Goal: Task Accomplishment & Management: Manage account settings

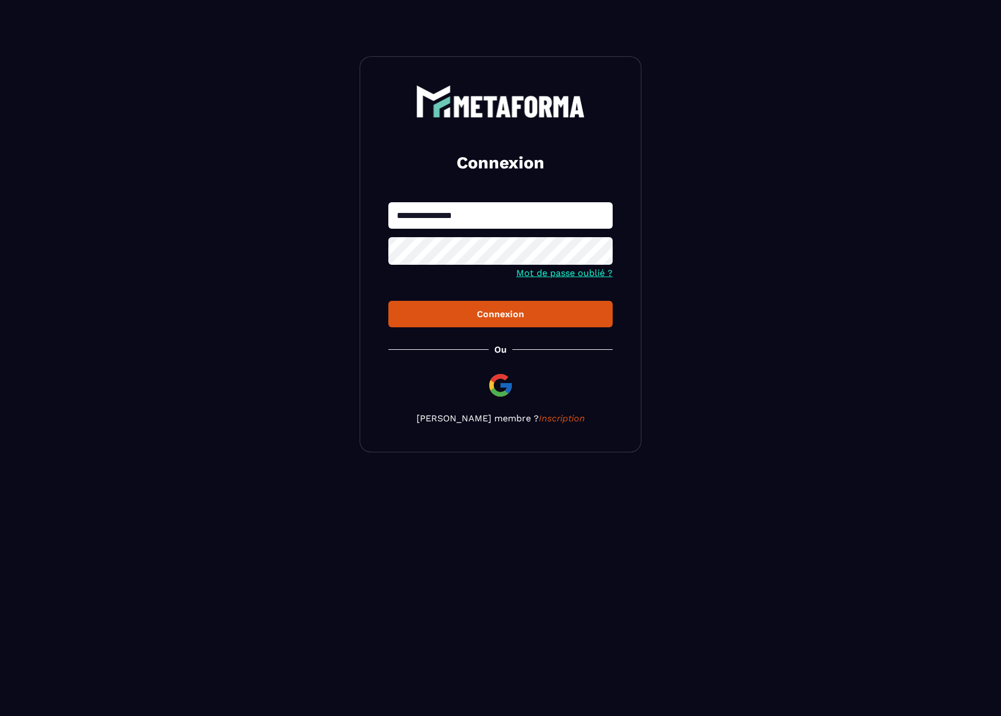
click at [503, 215] on input "**********" at bounding box center [500, 215] width 224 height 26
type input "**********"
click at [473, 316] on div "Connexion" at bounding box center [500, 314] width 206 height 11
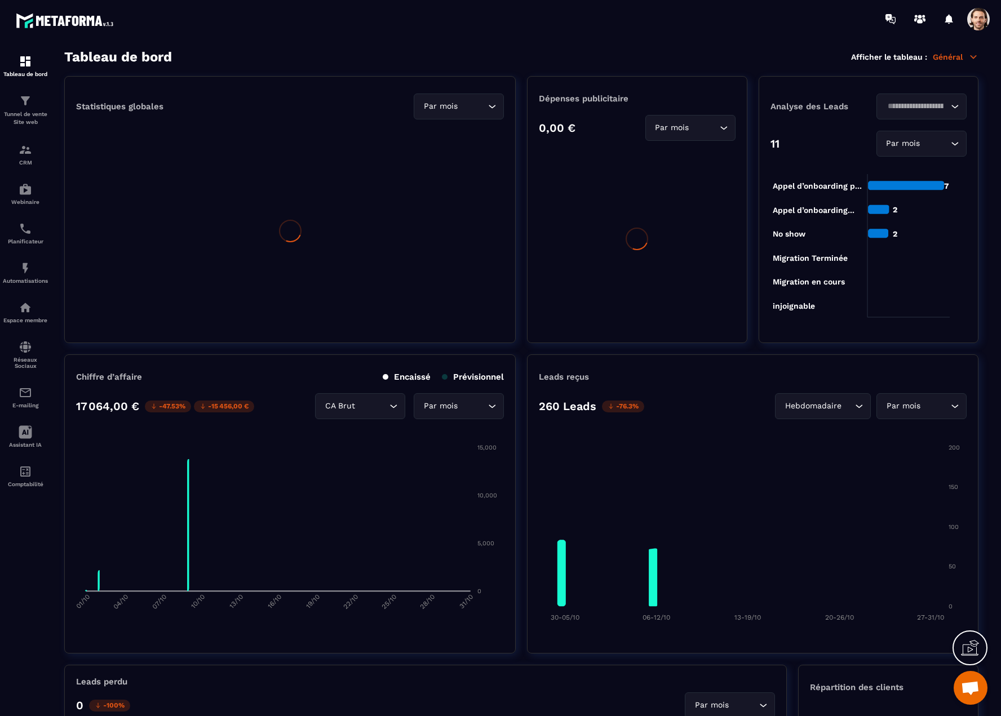
click at [981, 22] on span at bounding box center [978, 19] width 23 height 23
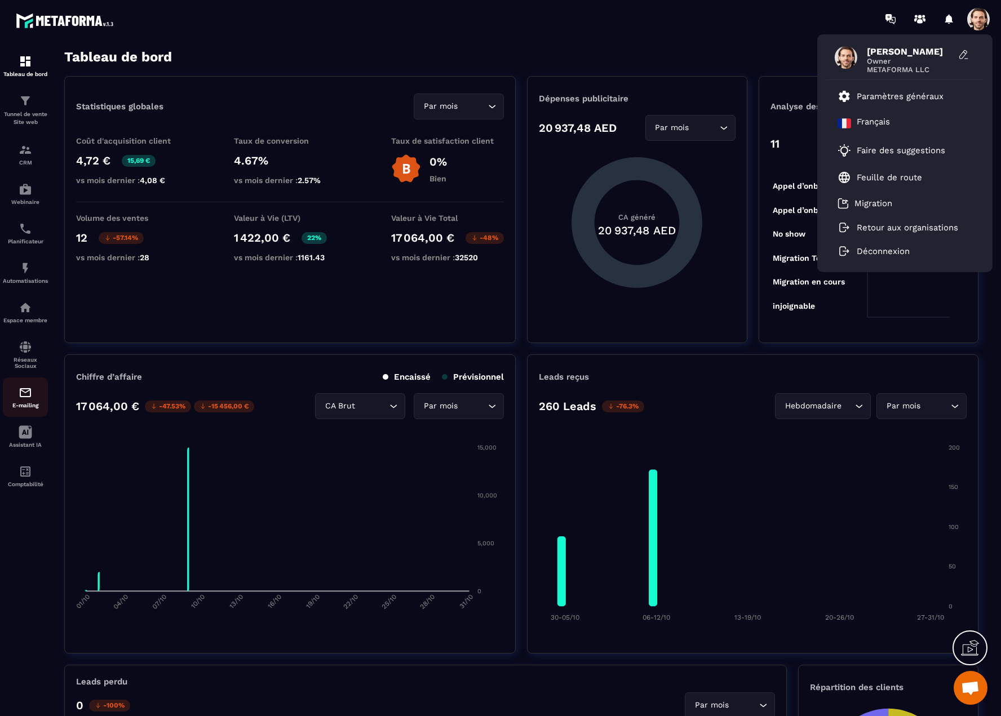
click at [28, 397] on img at bounding box center [26, 393] width 14 height 14
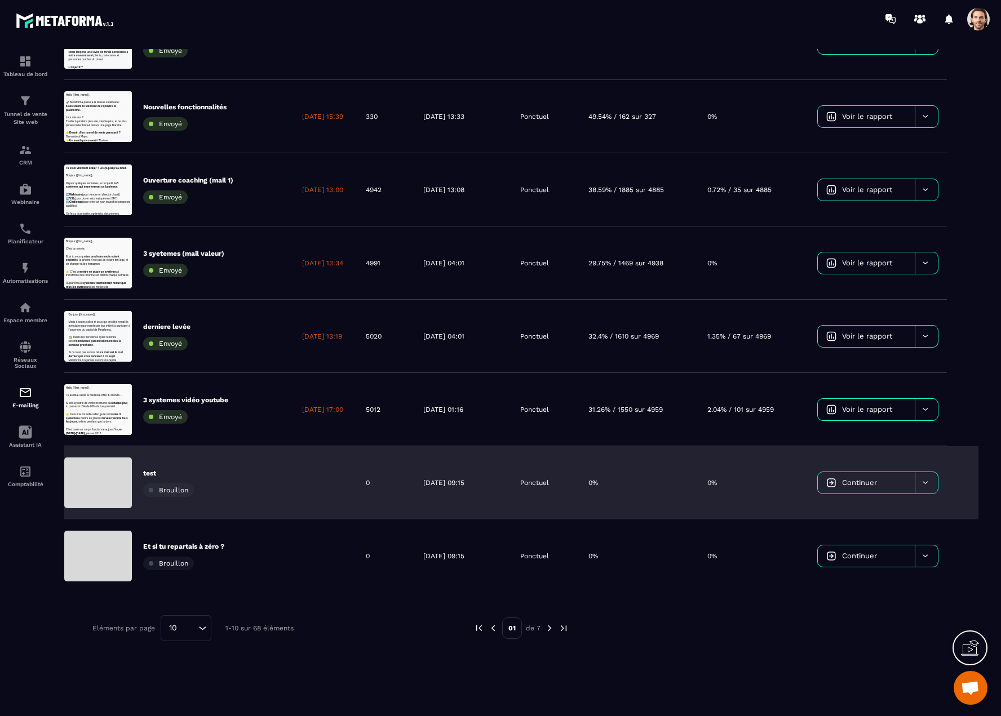
click at [623, 481] on div "0%" at bounding box center [639, 482] width 119 height 73
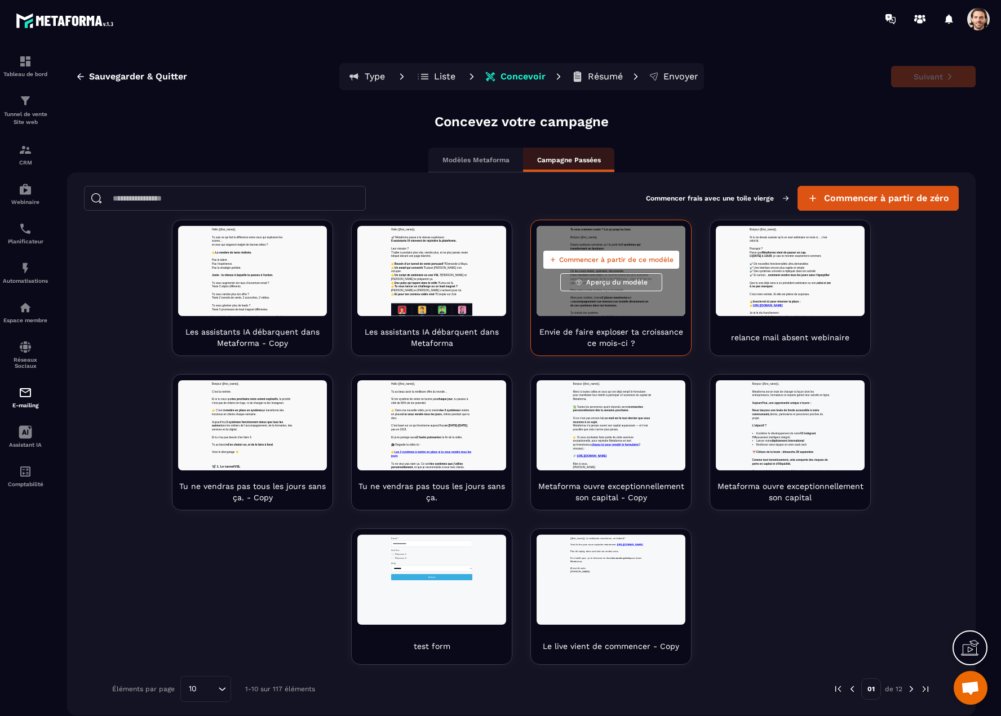
click at [628, 281] on span "Aperçu du modèle" at bounding box center [616, 282] width 61 height 9
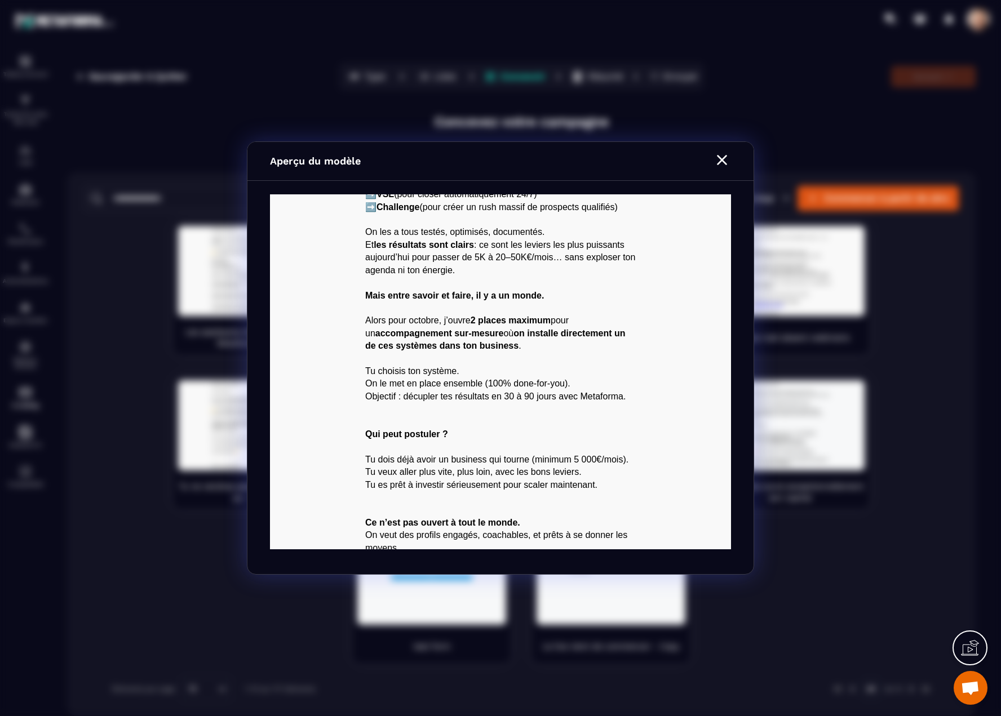
scroll to position [224, 0]
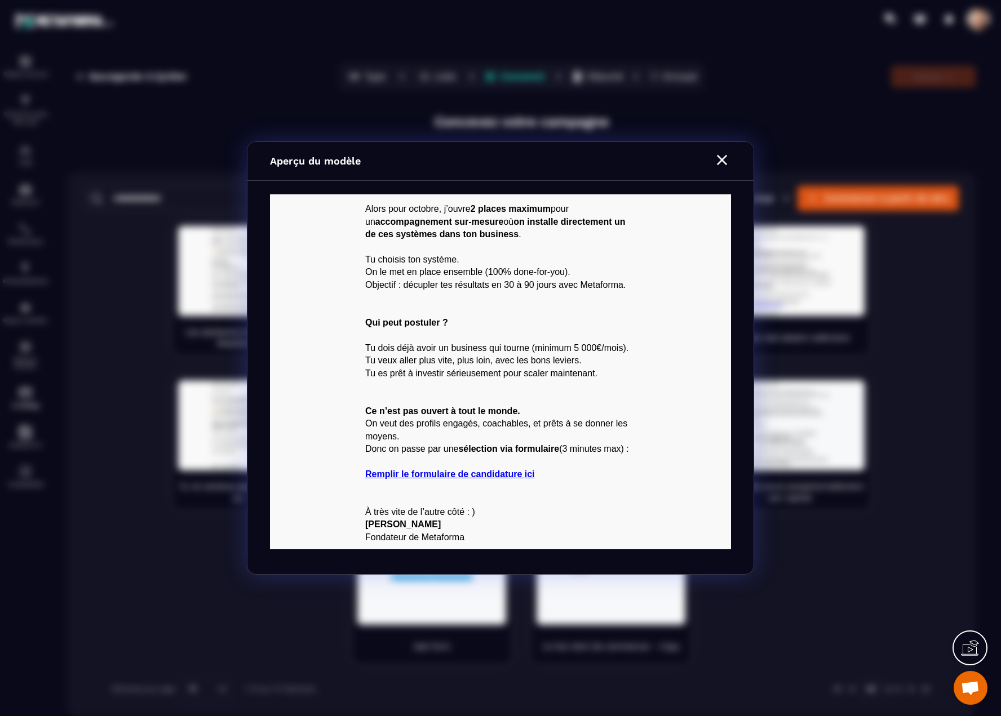
click at [718, 161] on icon "Modal window" at bounding box center [722, 160] width 18 height 18
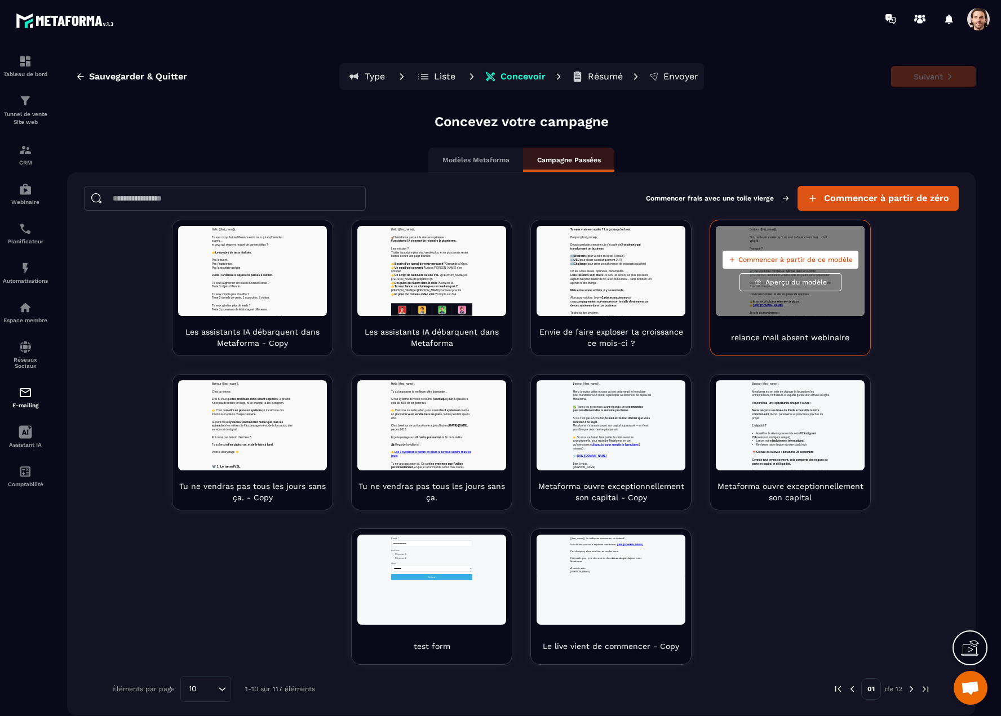
click at [785, 286] on span "Aperçu du modèle" at bounding box center [795, 282] width 61 height 9
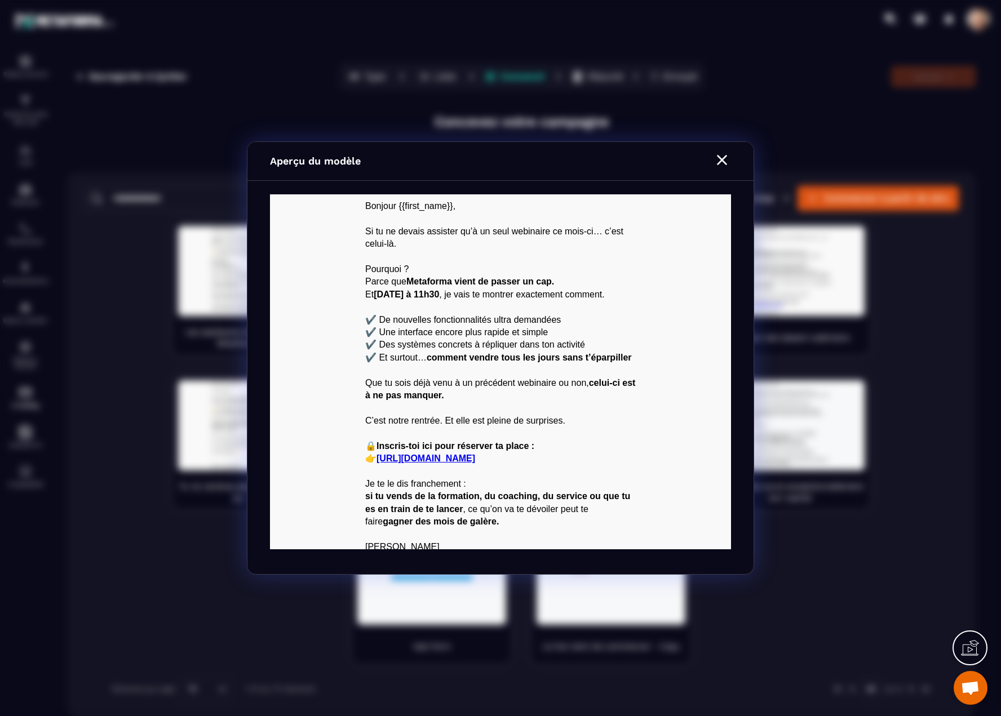
scroll to position [23, 0]
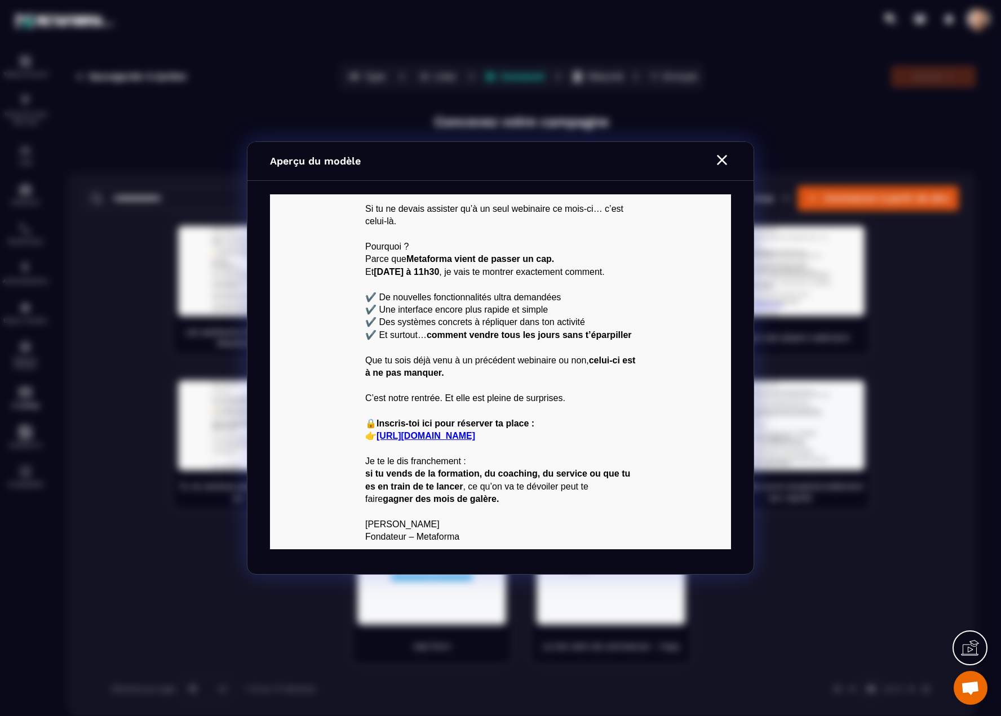
click at [718, 158] on icon "Modal window" at bounding box center [722, 160] width 18 height 18
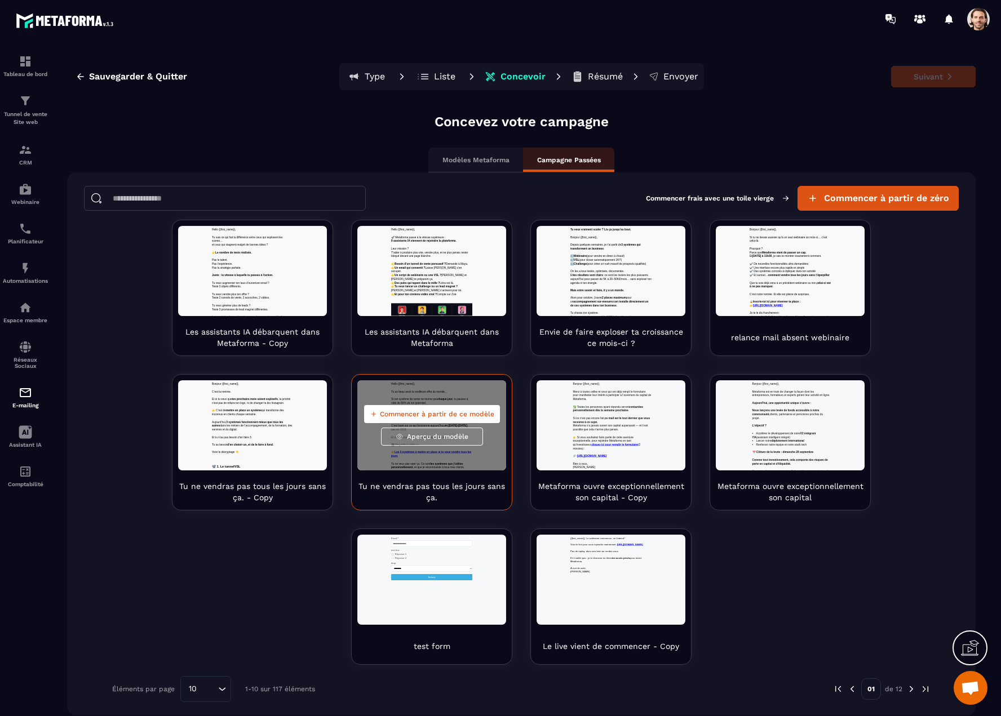
click at [434, 440] on span "Aperçu du modèle" at bounding box center [437, 436] width 61 height 9
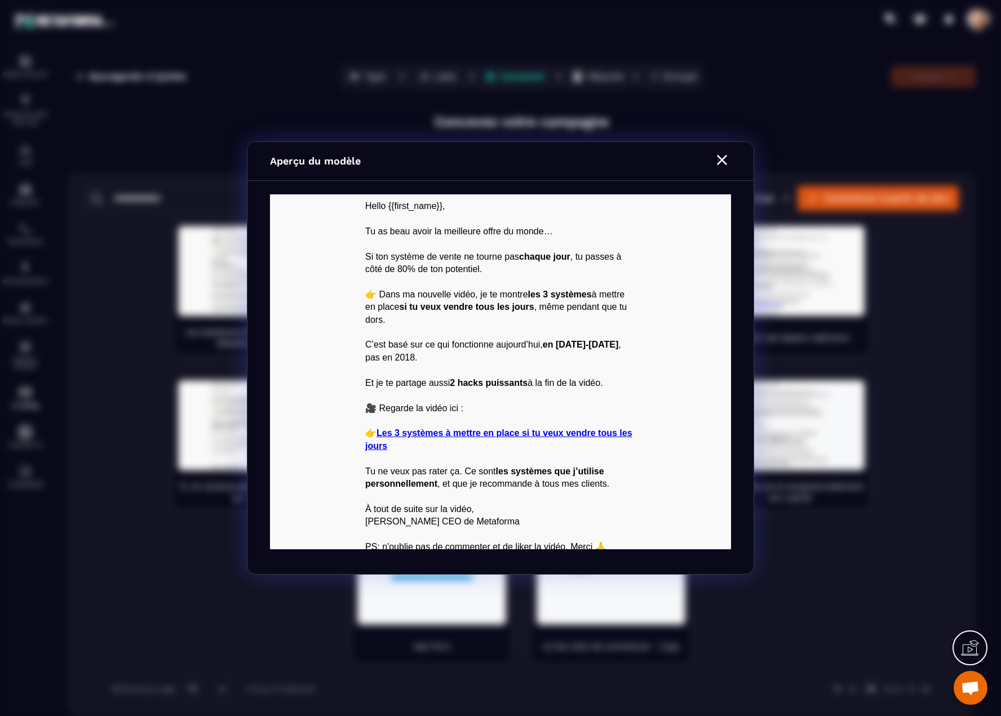
scroll to position [10, 0]
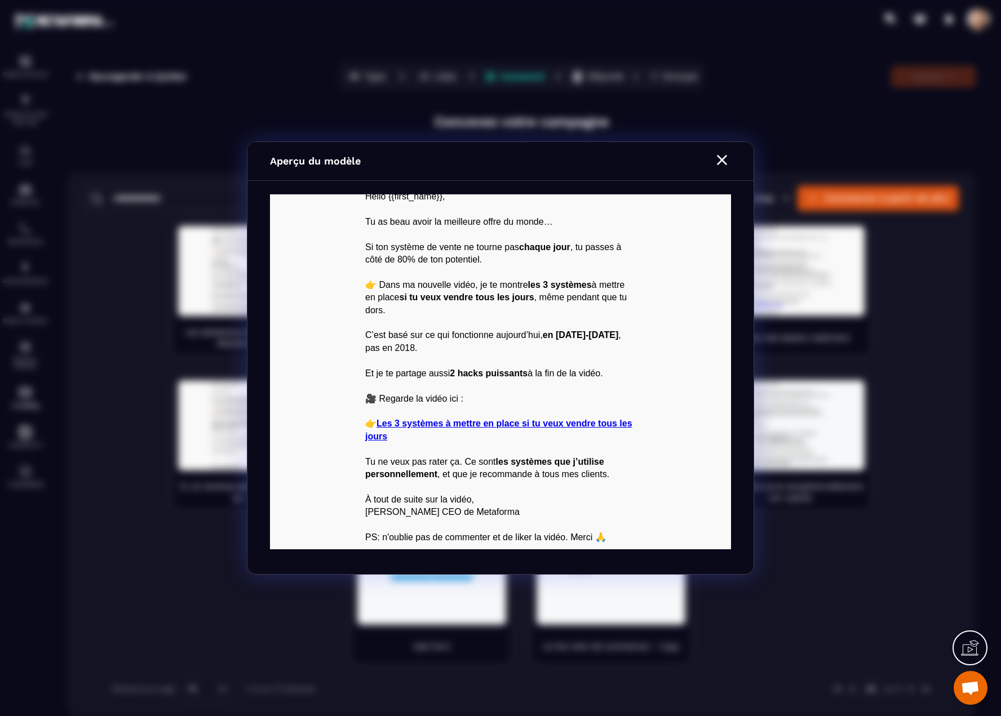
click at [722, 163] on icon "Modal window" at bounding box center [722, 160] width 18 height 18
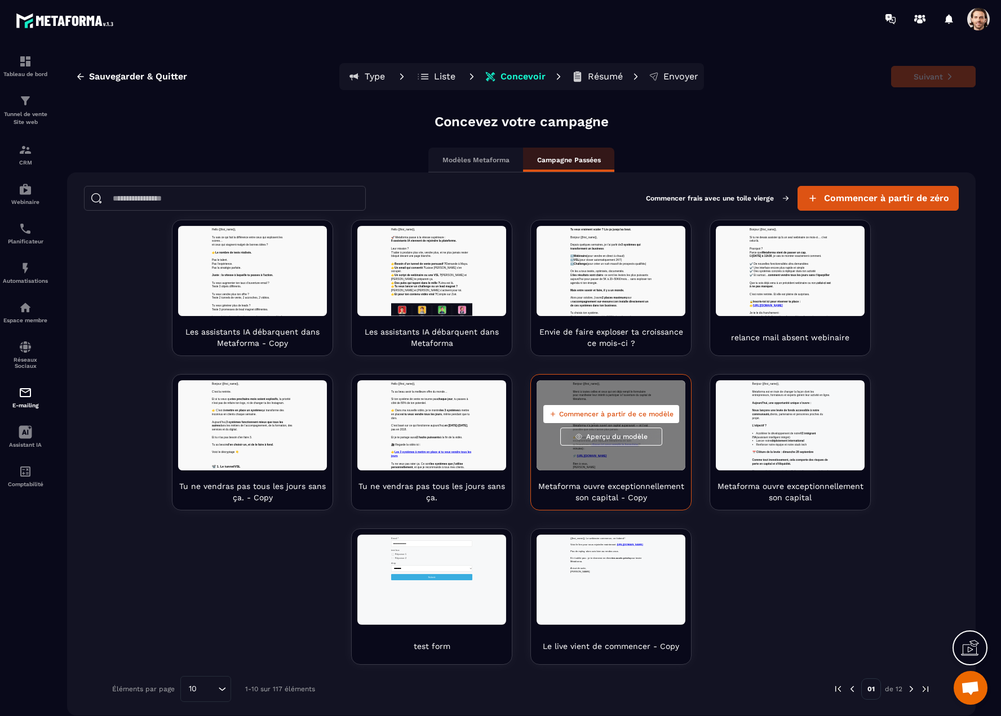
click at [605, 437] on span "Aperçu du modèle" at bounding box center [616, 436] width 61 height 9
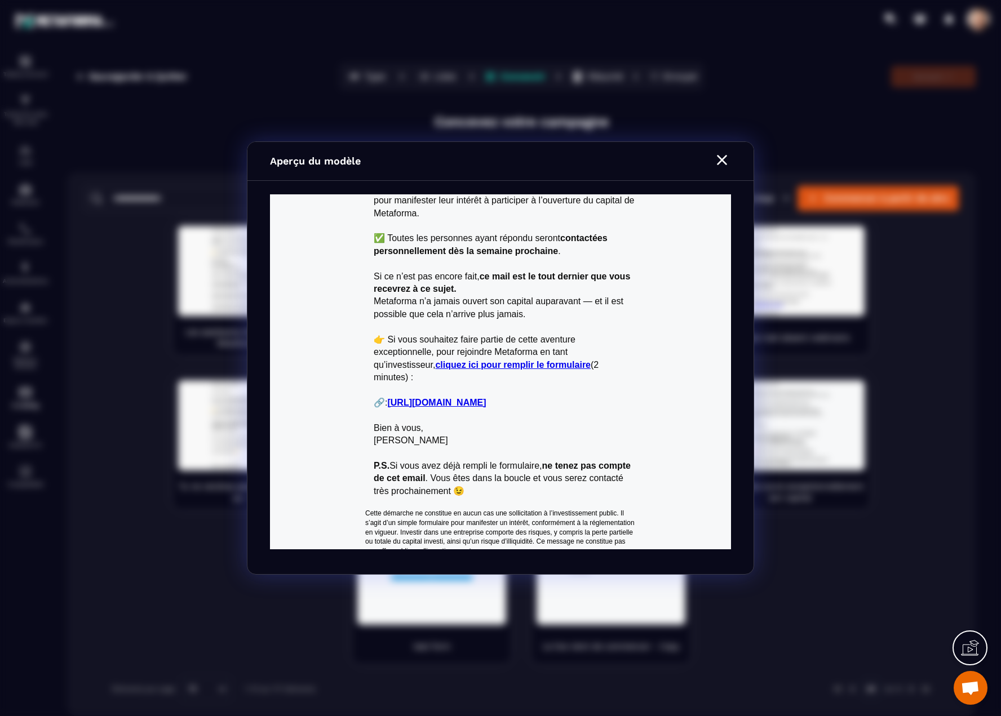
scroll to position [0, 0]
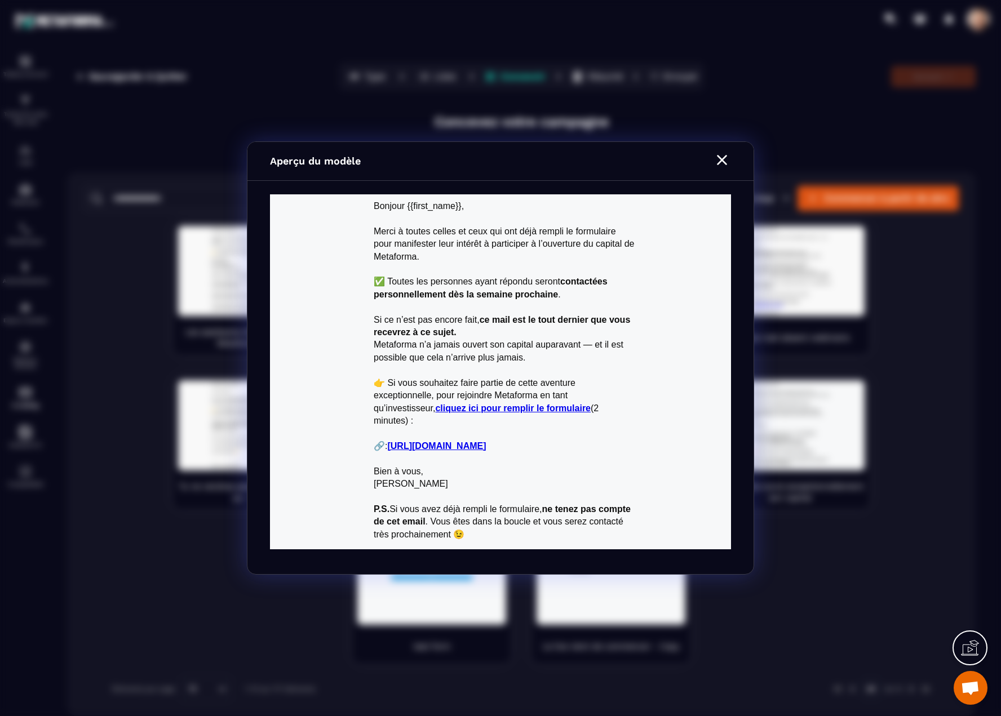
click at [718, 164] on icon "Modal window" at bounding box center [722, 160] width 10 height 10
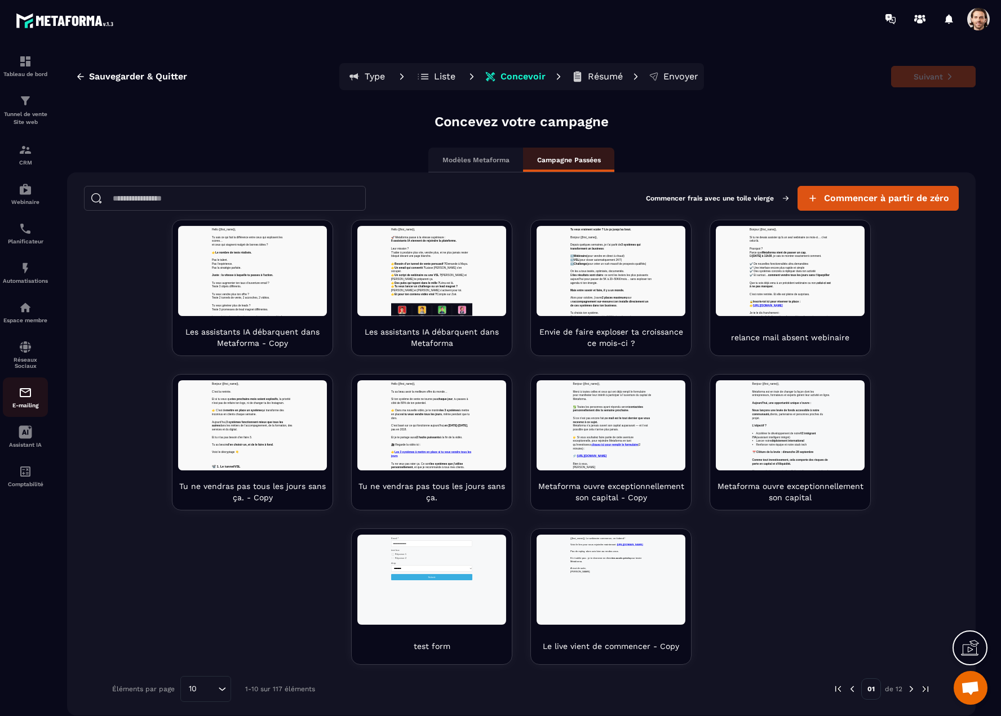
click at [35, 396] on div "E-mailing" at bounding box center [25, 397] width 45 height 23
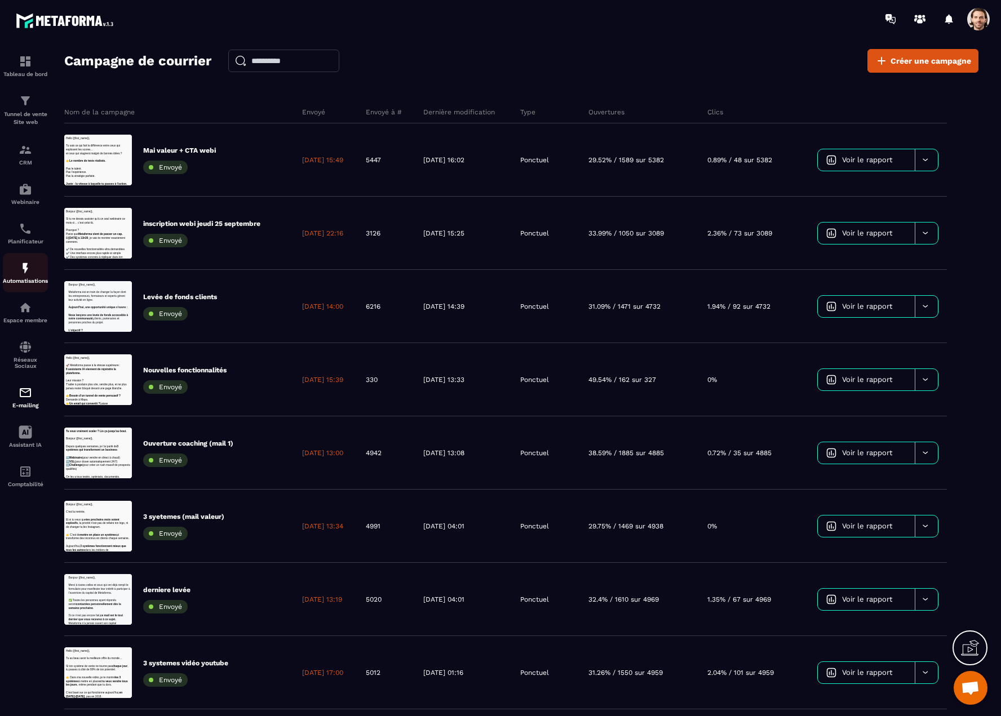
click at [17, 277] on div "Automatisations" at bounding box center [25, 272] width 45 height 23
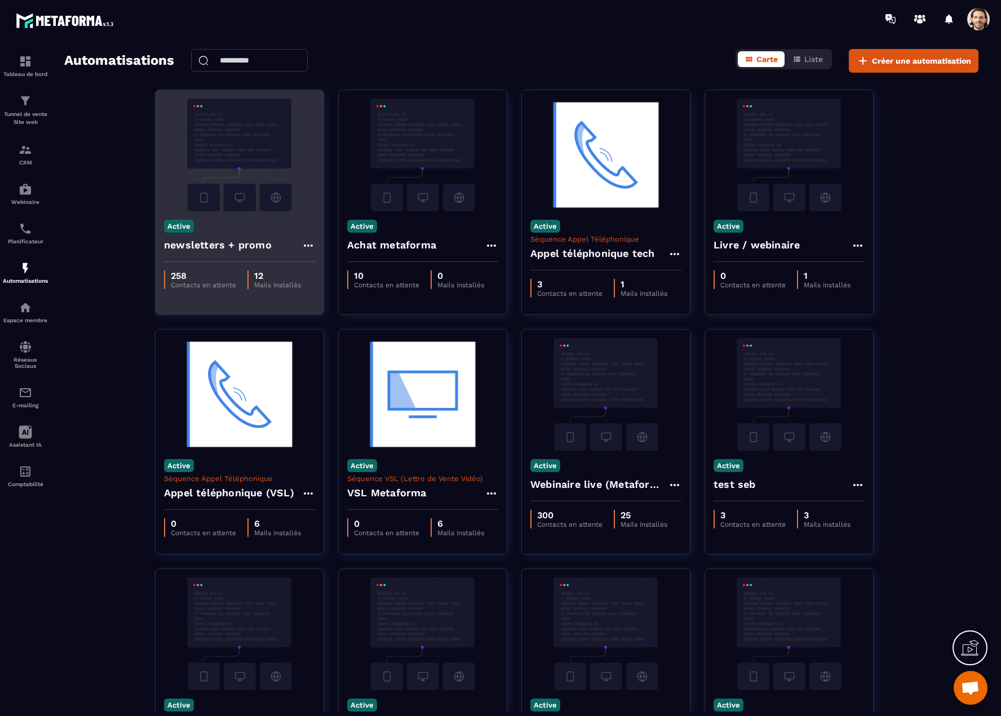
click at [290, 218] on div "Active newsletters + promo" at bounding box center [239, 236] width 168 height 51
click at [263, 155] on img at bounding box center [239, 155] width 151 height 113
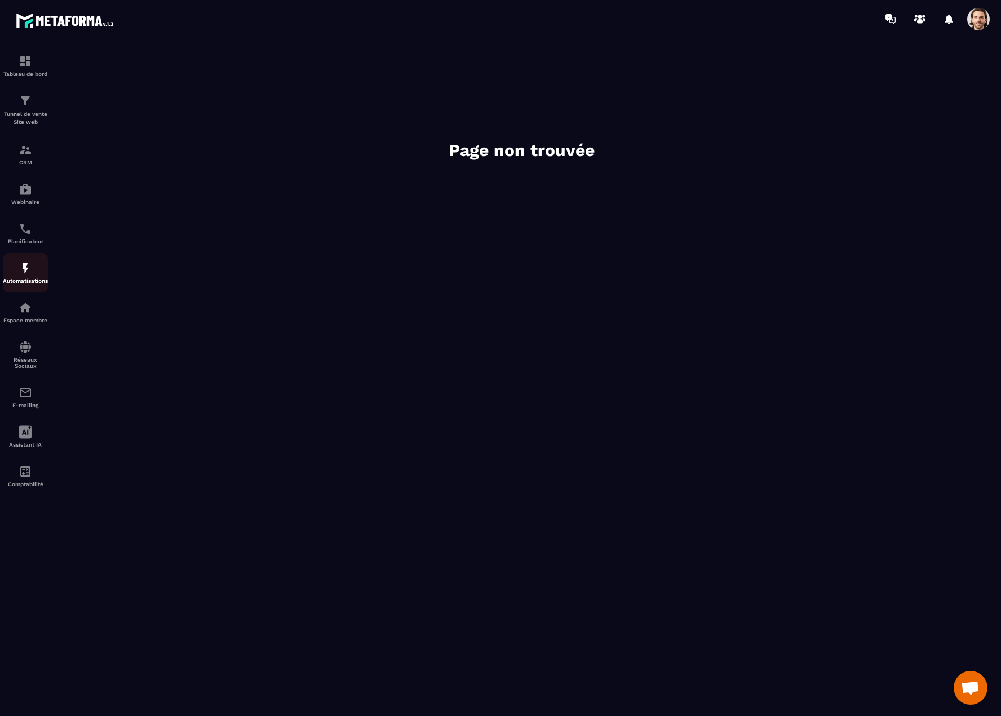
click at [29, 277] on div "Automatisations" at bounding box center [25, 272] width 45 height 23
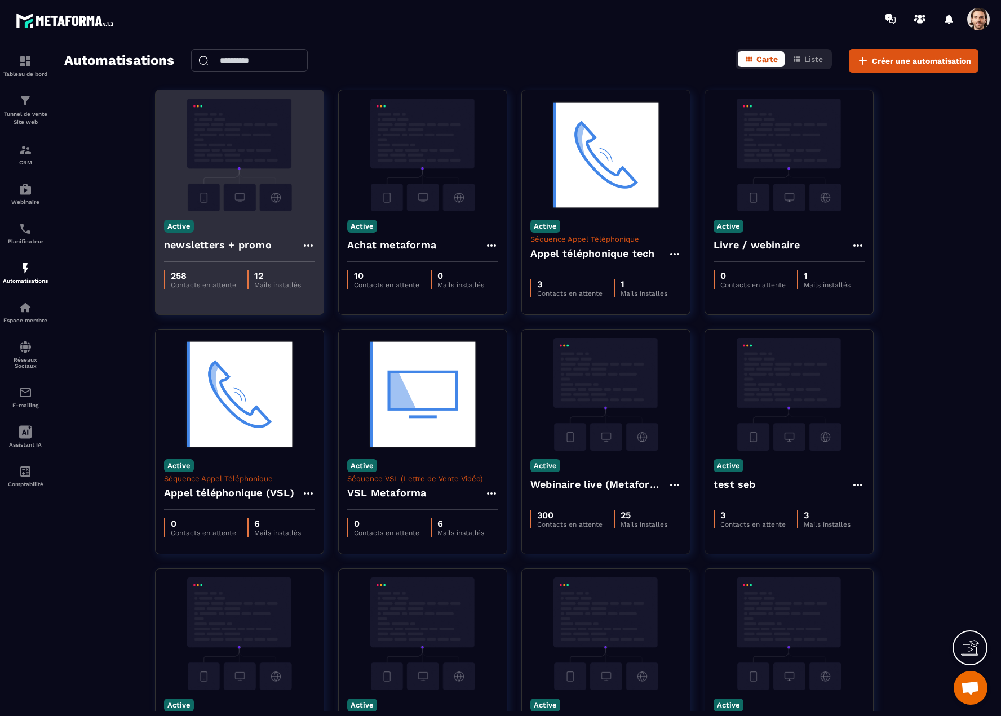
click at [259, 166] on img at bounding box center [239, 155] width 151 height 113
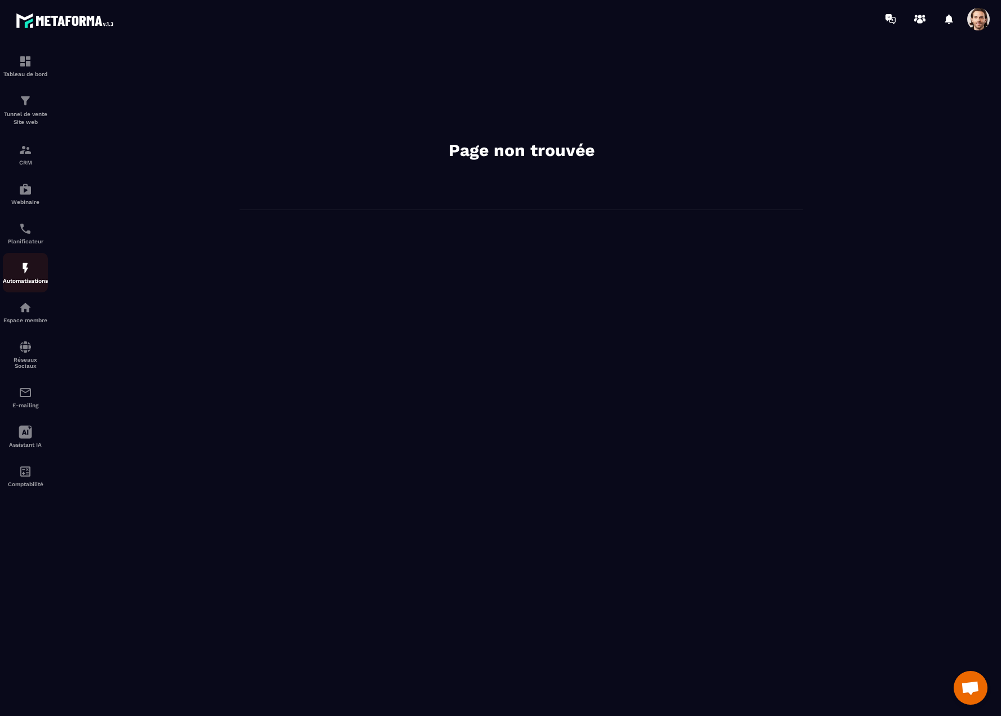
click at [28, 270] on img at bounding box center [26, 268] width 14 height 14
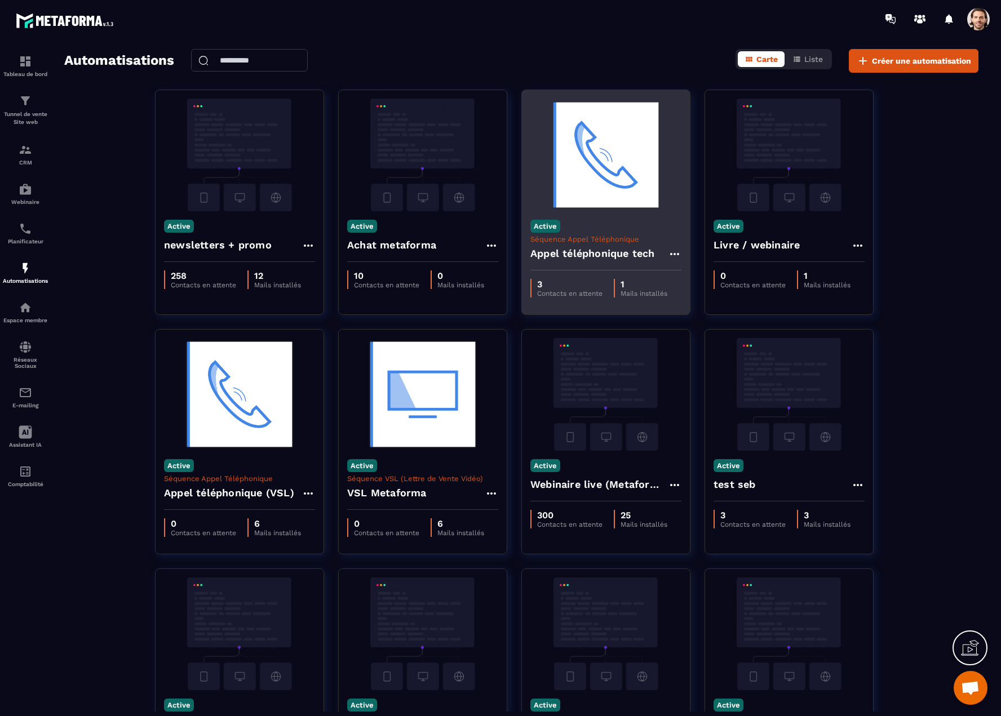
click at [628, 187] on img at bounding box center [605, 155] width 151 height 113
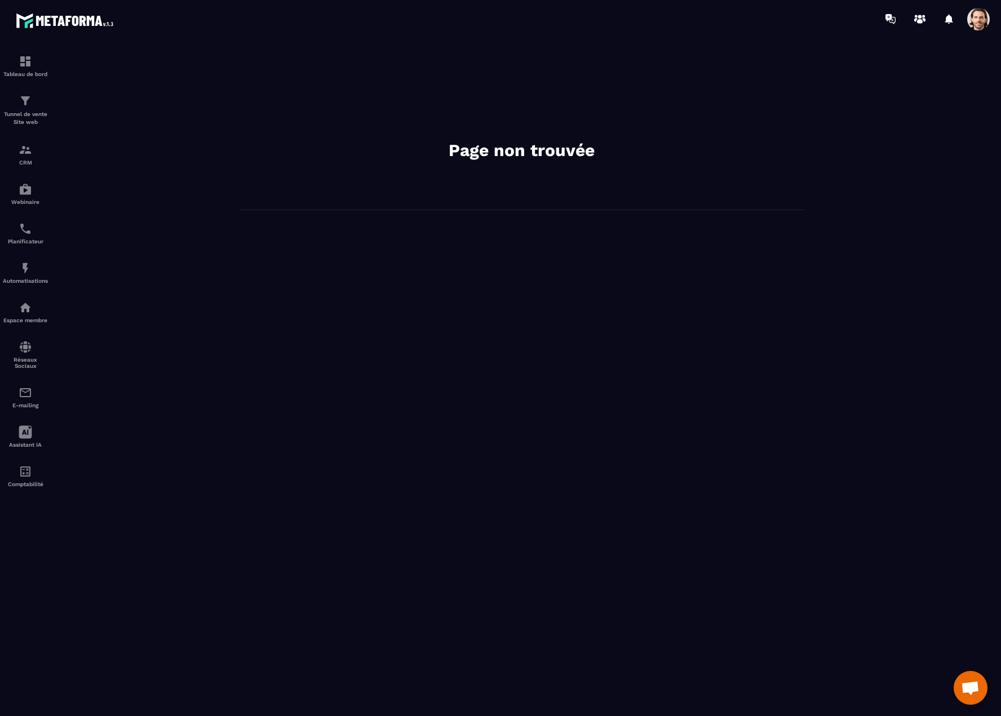
click at [984, 27] on span at bounding box center [978, 19] width 23 height 23
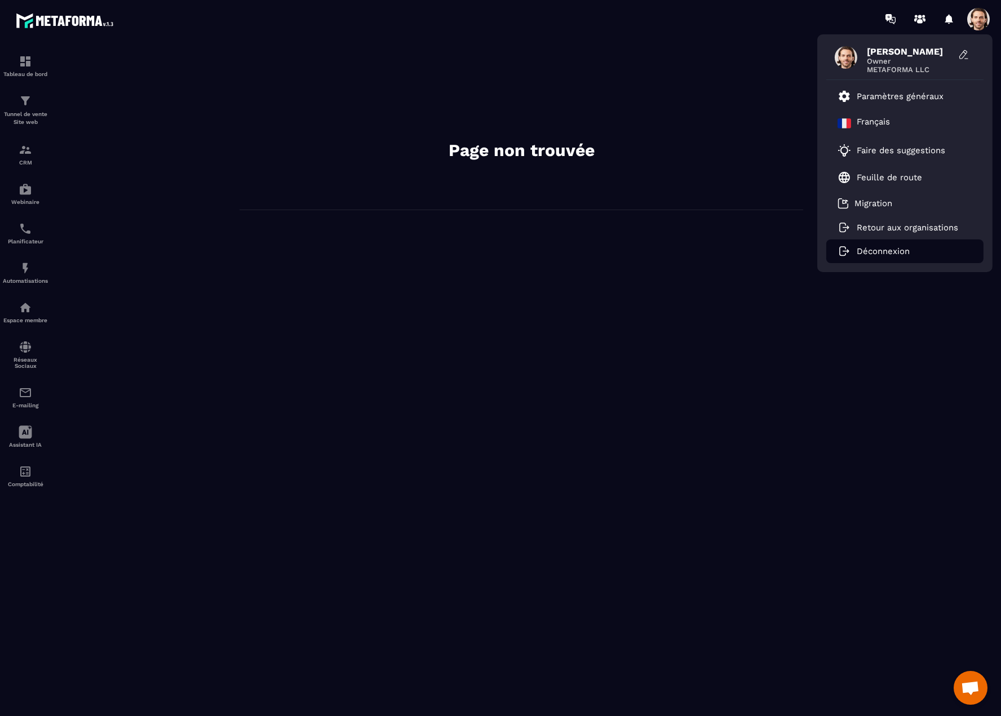
click at [873, 252] on p "Déconnexion" at bounding box center [882, 251] width 53 height 10
